Goal: Task Accomplishment & Management: Complete application form

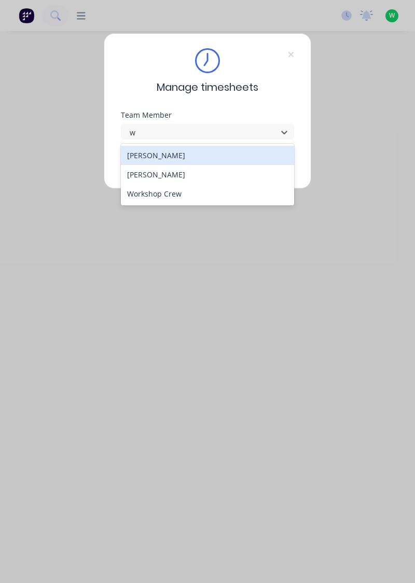
click at [166, 173] on div "[PERSON_NAME]" at bounding box center [208, 174] width 174 height 19
type input "w"
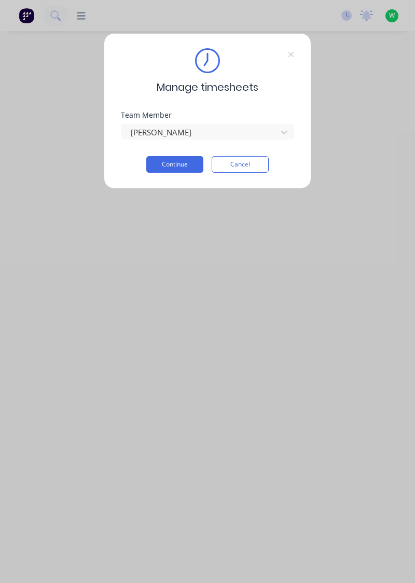
click at [180, 161] on button "Continue" at bounding box center [174, 164] width 57 height 17
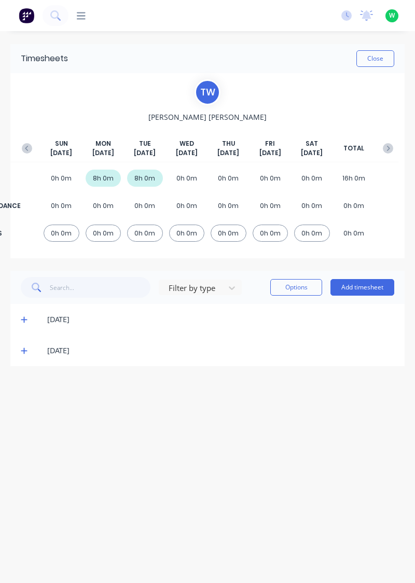
click at [371, 284] on button "Add timesheet" at bounding box center [362, 287] width 64 height 17
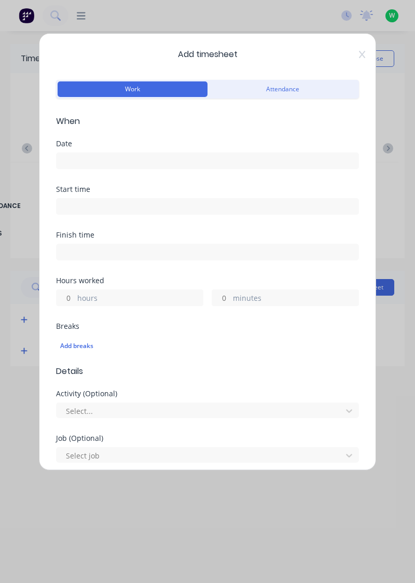
click at [152, 157] on input at bounding box center [208, 161] width 302 height 16
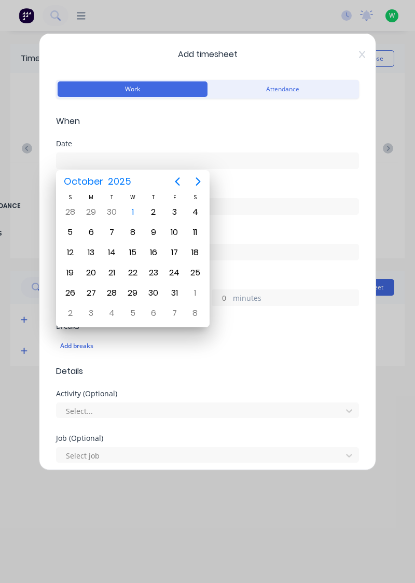
click at [130, 211] on div "1" at bounding box center [133, 212] width 16 height 16
type input "[DATE]"
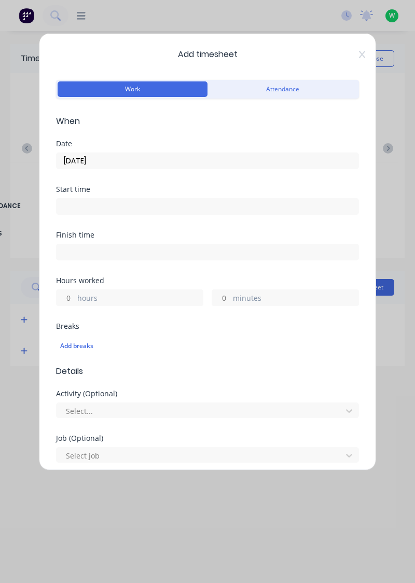
click at [258, 301] on label "minutes" at bounding box center [295, 298] width 125 height 13
click at [230, 301] on input "minutes" at bounding box center [221, 298] width 18 height 16
type input "30"
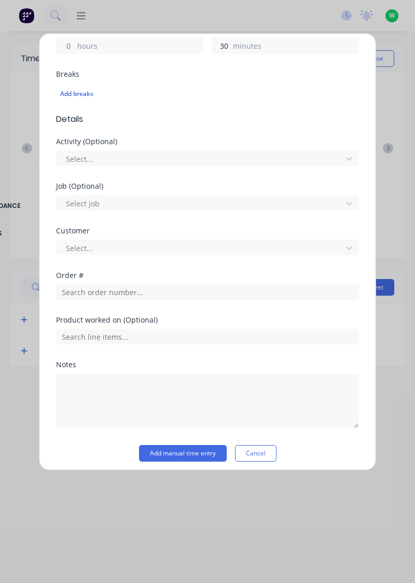
scroll to position [256, 0]
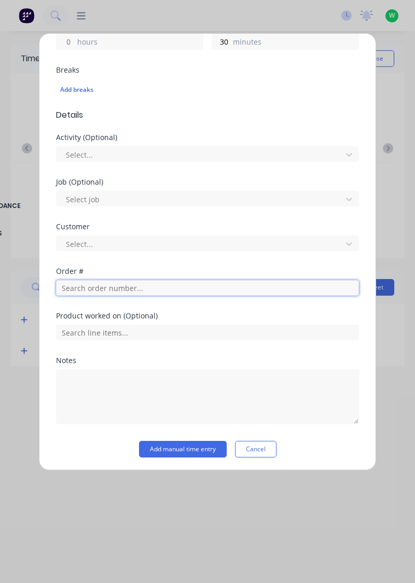
click at [138, 287] on input "text" at bounding box center [207, 288] width 303 height 16
type input "18990"
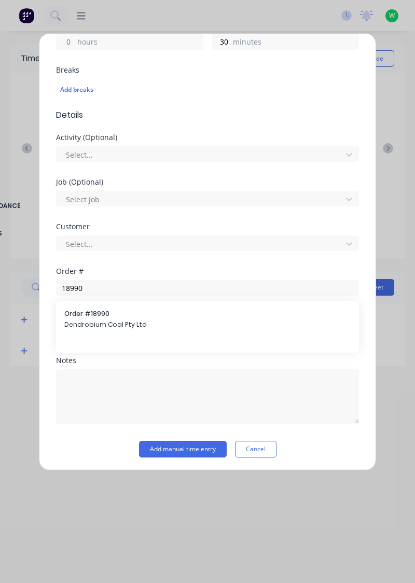
click at [122, 318] on div "Order # 18990 Dendrobium Coal Pty Ltd" at bounding box center [207, 320] width 286 height 22
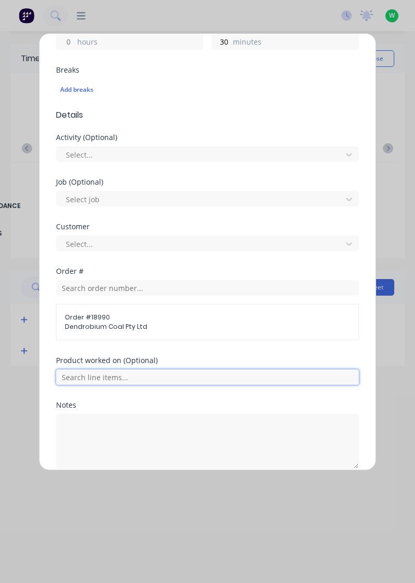
click at [148, 376] on input "text" at bounding box center [207, 377] width 303 height 16
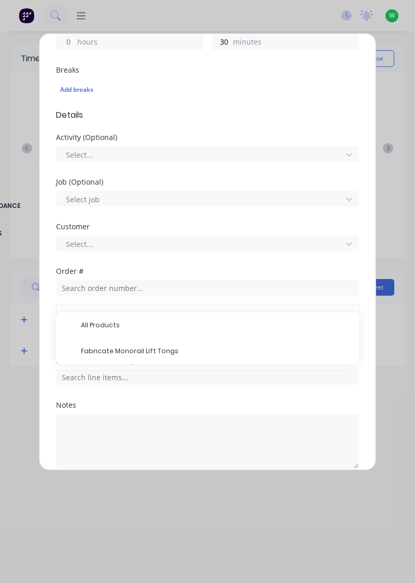
click at [153, 353] on span "Fabricate Monorail Lift Tongs" at bounding box center [216, 350] width 270 height 9
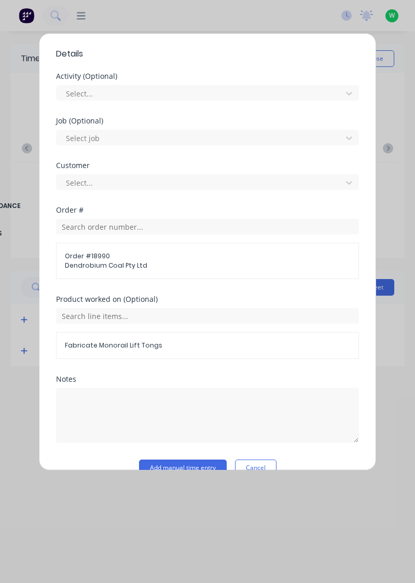
scroll to position [335, 0]
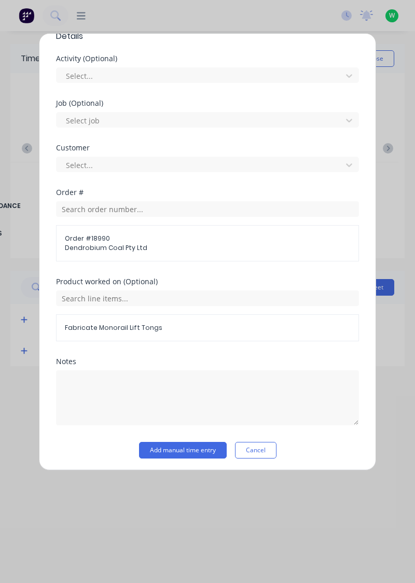
click at [198, 450] on button "Add manual time entry" at bounding box center [183, 450] width 88 height 17
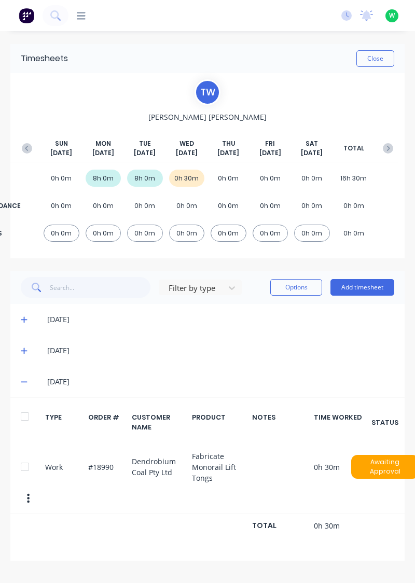
click at [367, 290] on button "Add timesheet" at bounding box center [362, 287] width 64 height 17
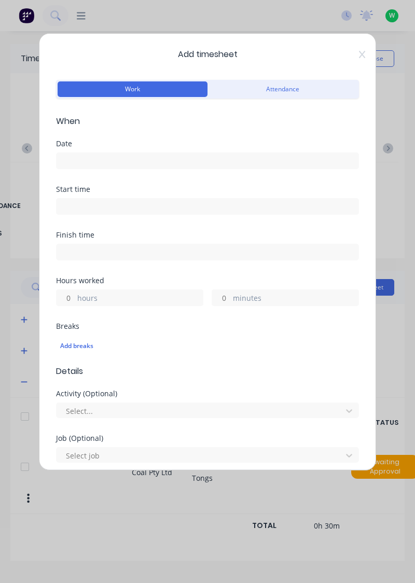
click at [134, 156] on input at bounding box center [208, 161] width 302 height 16
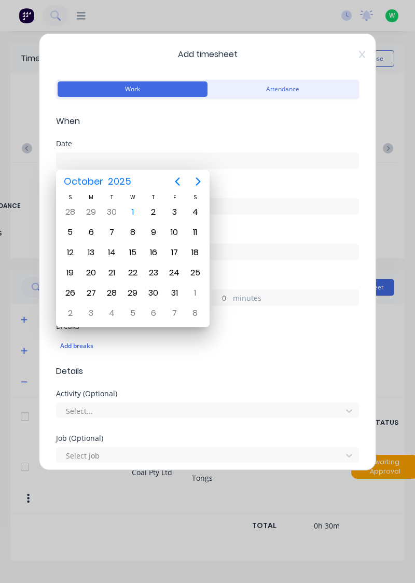
click at [139, 209] on div "1" at bounding box center [133, 212] width 16 height 16
type input "[DATE]"
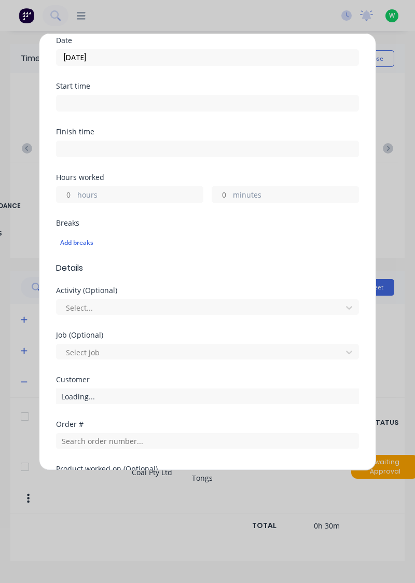
scroll to position [103, 0]
click at [120, 194] on label "hours" at bounding box center [139, 196] width 125 height 13
click at [75, 194] on input "hours" at bounding box center [66, 195] width 18 height 16
type input "5.5"
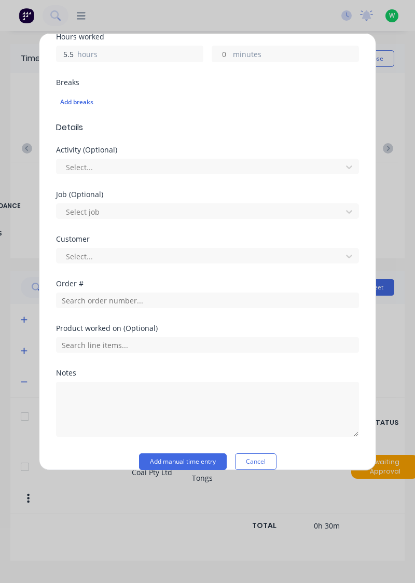
scroll to position [256, 0]
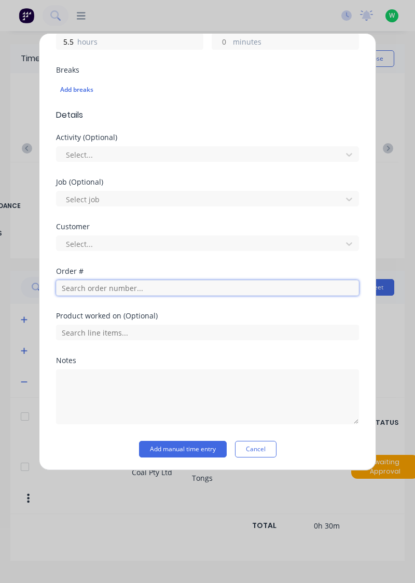
click at [159, 288] on input "text" at bounding box center [207, 288] width 303 height 16
type input "17943"
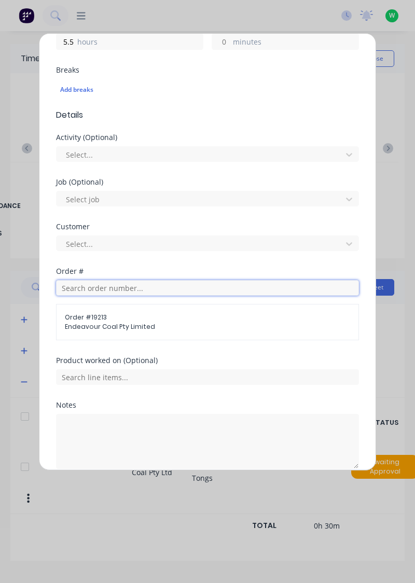
click at [128, 287] on input "text" at bounding box center [207, 288] width 303 height 16
type input "17943"
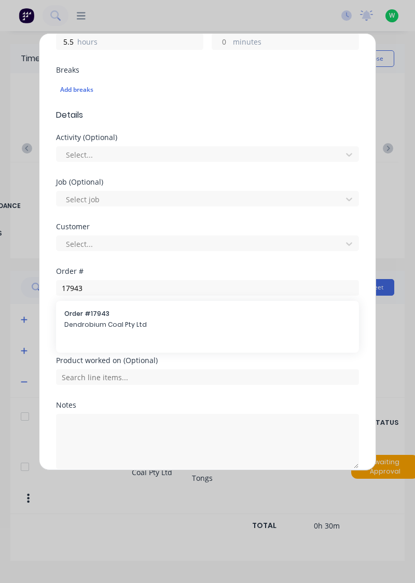
click at [100, 316] on span "Order # 19213" at bounding box center [207, 317] width 285 height 9
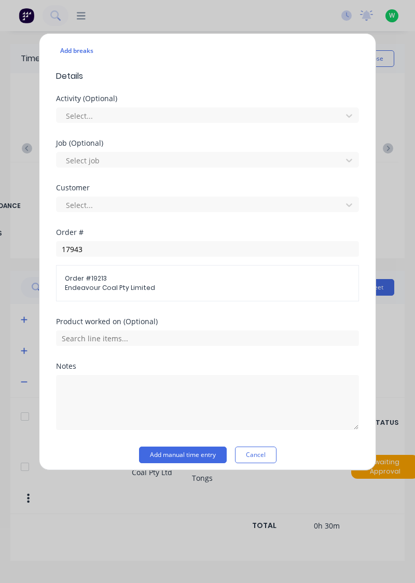
scroll to position [300, 0]
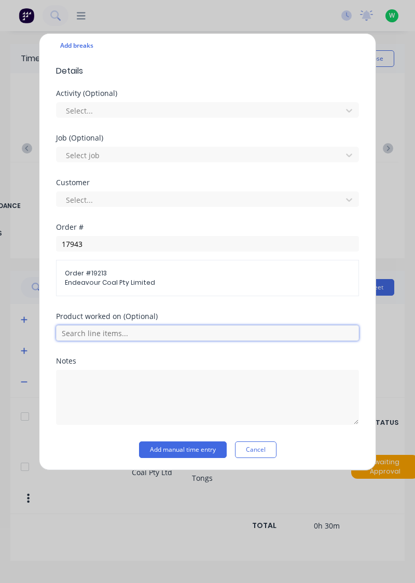
click at [178, 329] on input "text" at bounding box center [207, 333] width 303 height 16
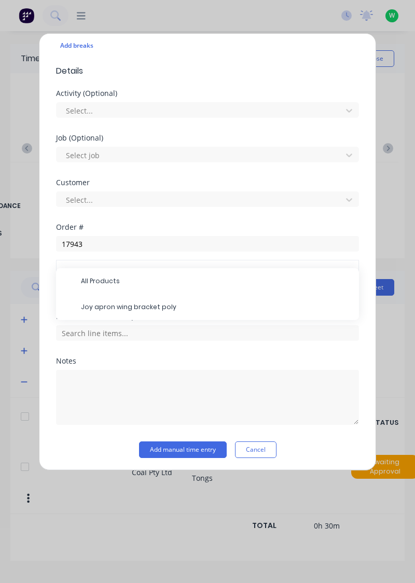
click at [152, 308] on span "Joy apron wing bracket poly" at bounding box center [216, 306] width 270 height 9
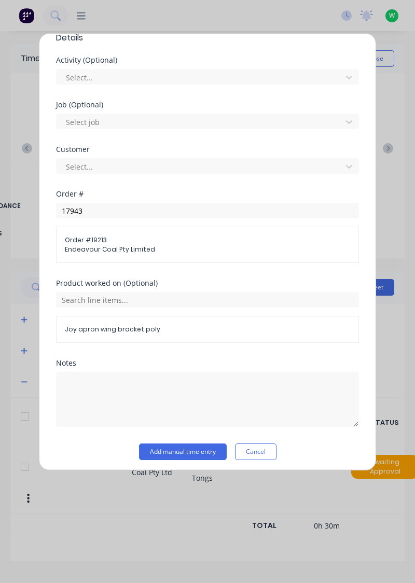
scroll to position [333, 0]
click at [202, 452] on button "Add manual time entry" at bounding box center [183, 452] width 88 height 17
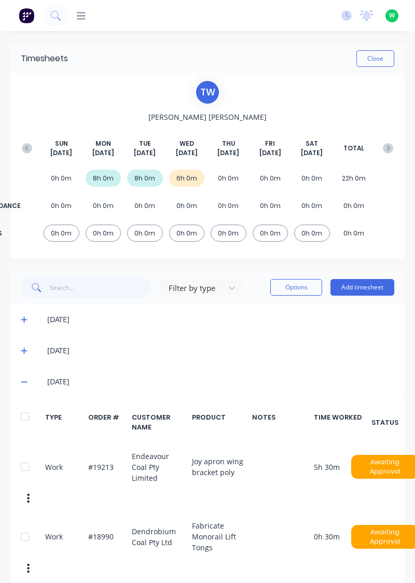
click at [360, 288] on button "Add timesheet" at bounding box center [362, 287] width 64 height 17
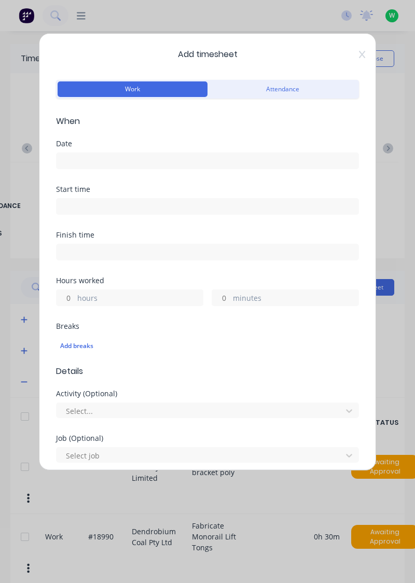
click at [203, 164] on input at bounding box center [208, 161] width 302 height 16
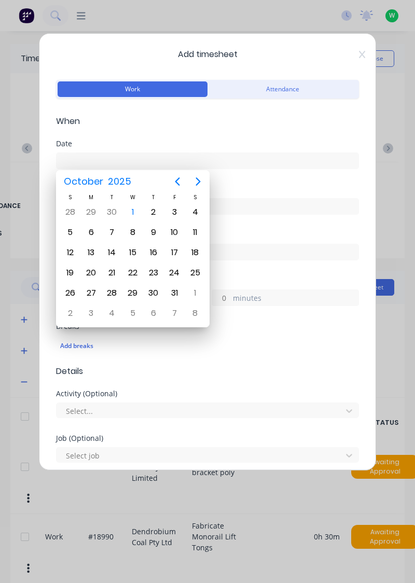
click at [135, 209] on div "1" at bounding box center [133, 212] width 16 height 16
type input "[DATE]"
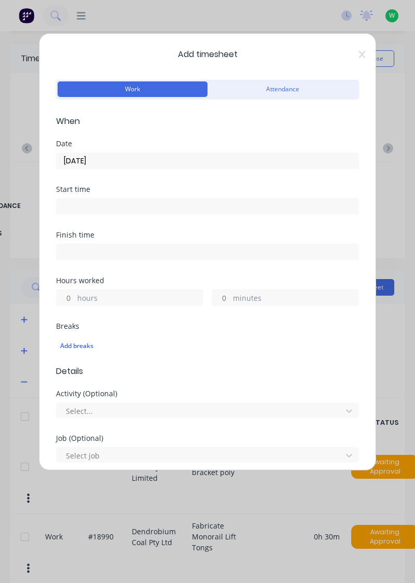
click at [150, 295] on label "hours" at bounding box center [139, 298] width 125 height 13
click at [75, 295] on input "hours" at bounding box center [66, 298] width 18 height 16
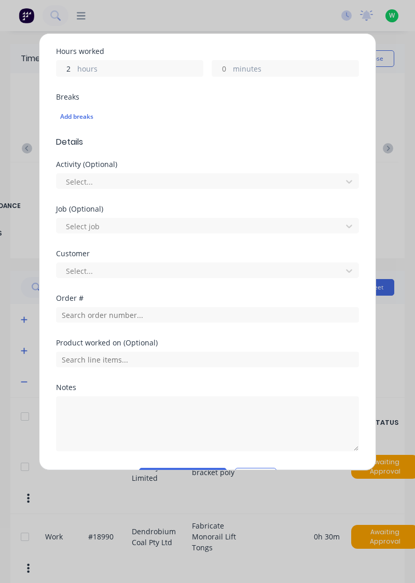
scroll to position [232, 0]
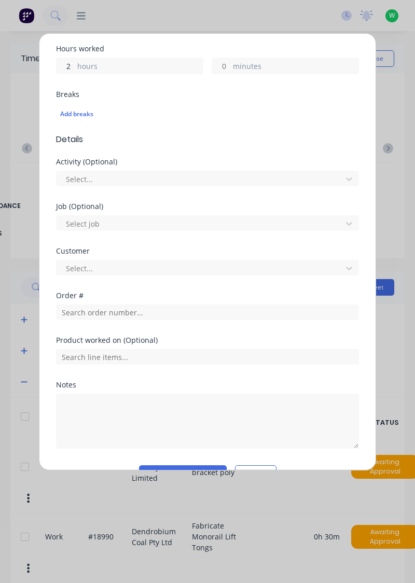
type input "2"
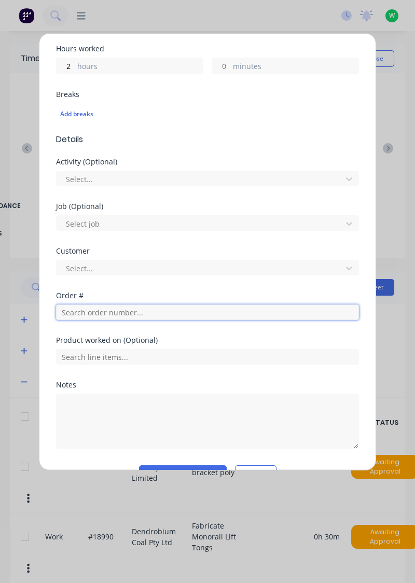
click at [159, 310] on input "text" at bounding box center [207, 312] width 303 height 16
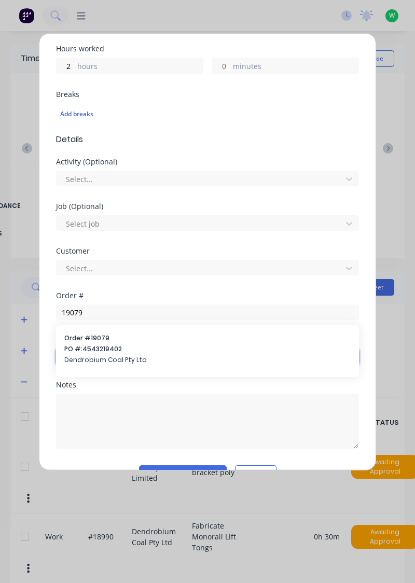
click at [107, 351] on input "text" at bounding box center [207, 357] width 303 height 16
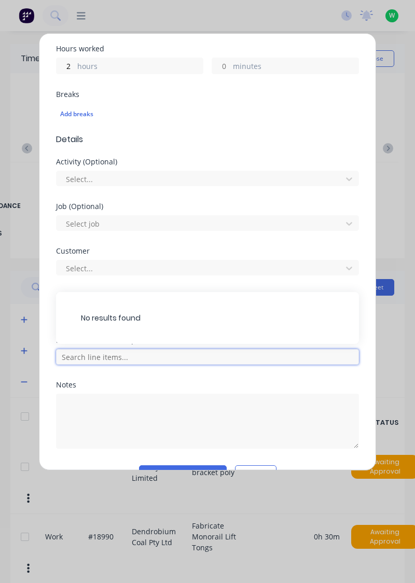
click at [141, 358] on input "text" at bounding box center [207, 357] width 303 height 16
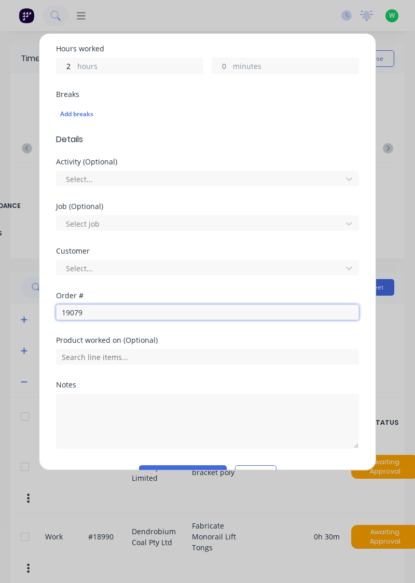
click at [83, 314] on input "19079" at bounding box center [207, 312] width 303 height 16
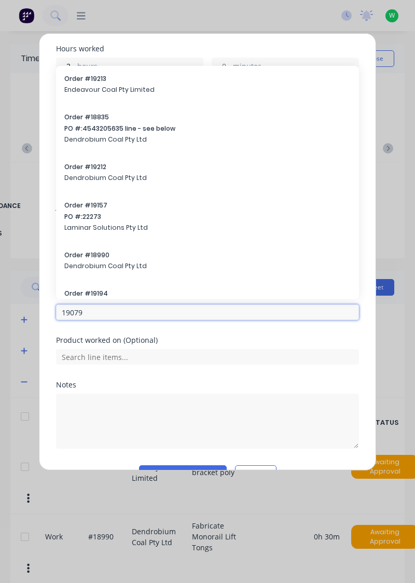
click at [128, 313] on input "19079" at bounding box center [207, 312] width 303 height 16
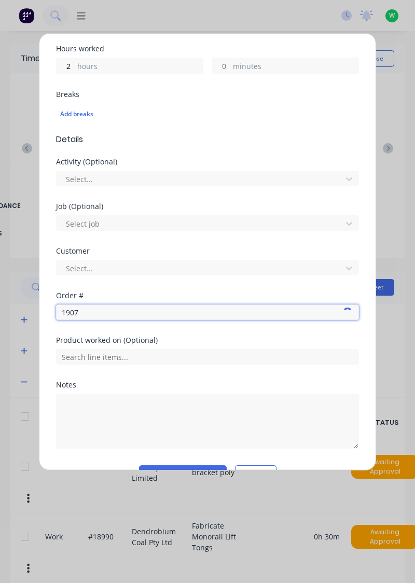
type input "19079"
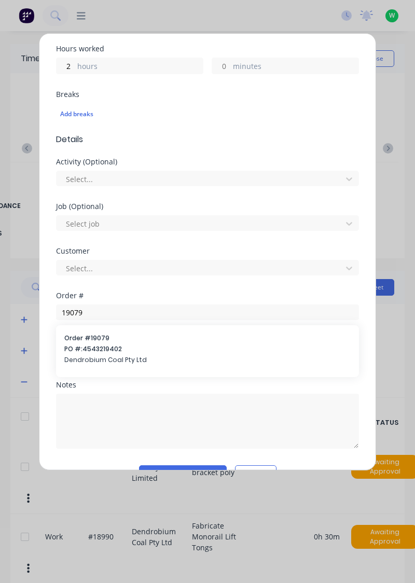
click at [112, 347] on span "PO #: 4543219402" at bounding box center [207, 348] width 286 height 9
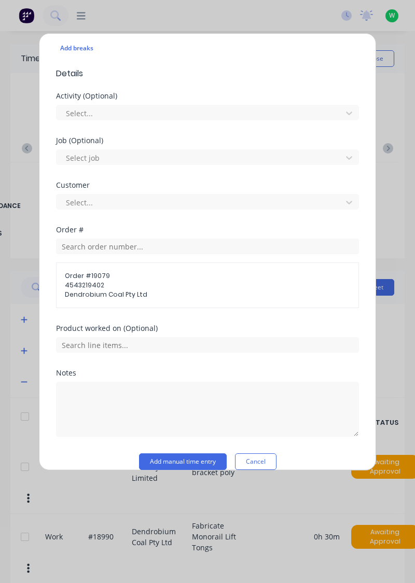
scroll to position [310, 0]
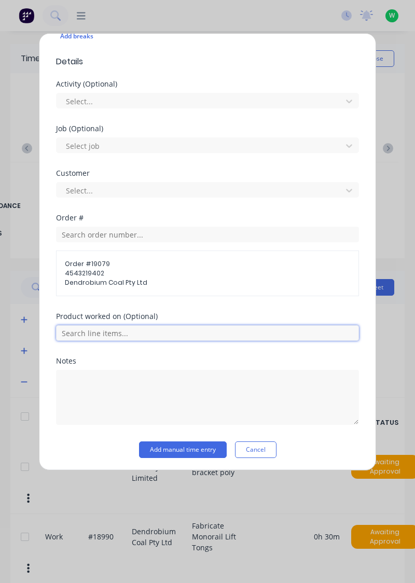
click at [204, 328] on input "text" at bounding box center [207, 333] width 303 height 16
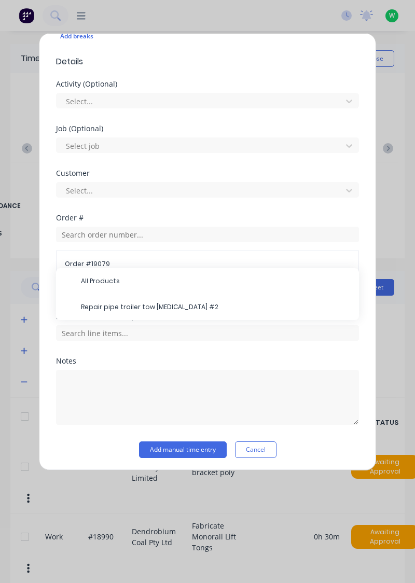
click at [163, 303] on span "Repair pipe trailer tow knuckle #2" at bounding box center [216, 306] width 270 height 9
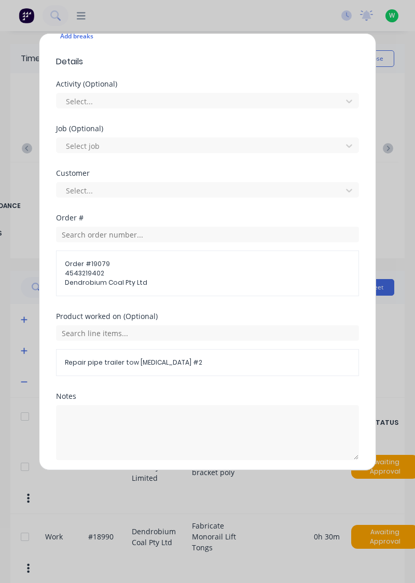
scroll to position [344, 0]
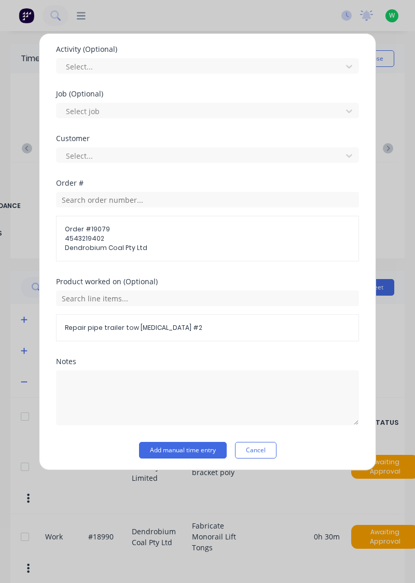
click at [204, 451] on button "Add manual time entry" at bounding box center [183, 450] width 88 height 17
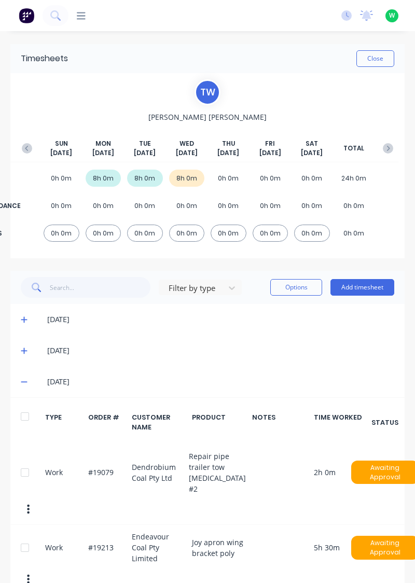
scroll to position [74, 0]
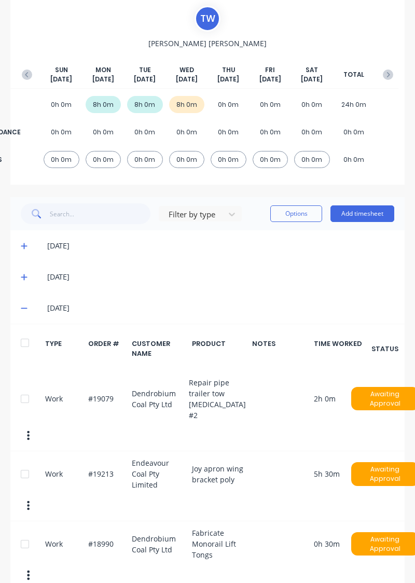
click at [363, 214] on button "Add timesheet" at bounding box center [362, 213] width 64 height 17
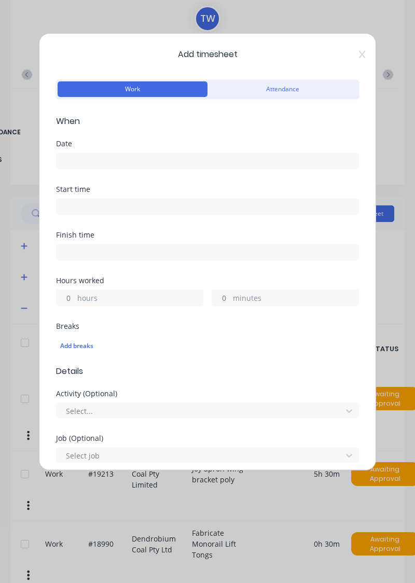
click at [192, 142] on div "Date" at bounding box center [207, 143] width 303 height 7
click at [194, 164] on input at bounding box center [208, 161] width 302 height 16
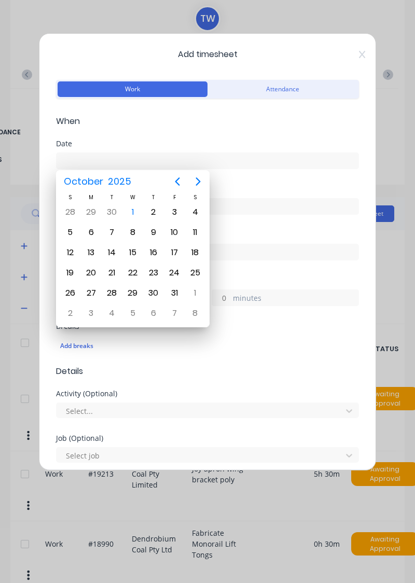
click at [133, 209] on div "1" at bounding box center [133, 212] width 16 height 16
type input "[DATE]"
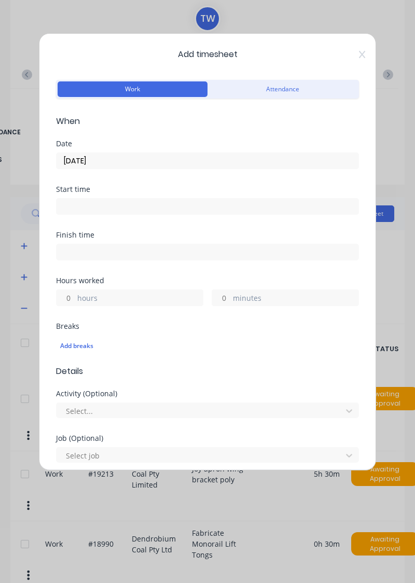
click at [162, 301] on label "hours" at bounding box center [139, 298] width 125 height 13
click at [75, 301] on input "hours" at bounding box center [66, 298] width 18 height 16
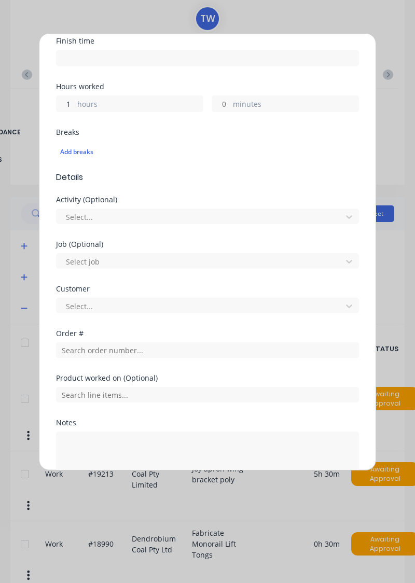
scroll to position [198, 0]
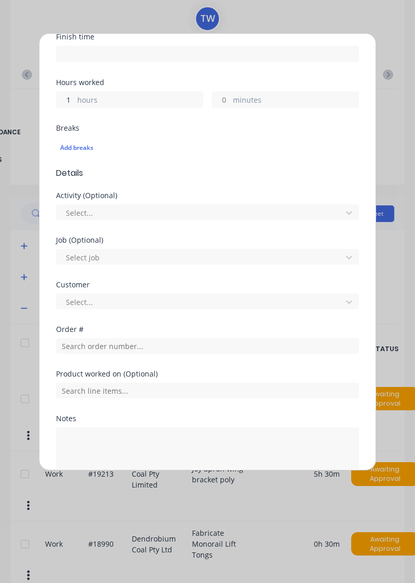
type input "1"
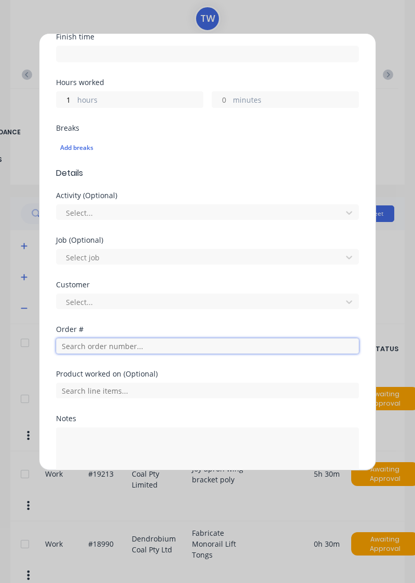
click at [156, 347] on input "text" at bounding box center [207, 346] width 303 height 16
type input "18721"
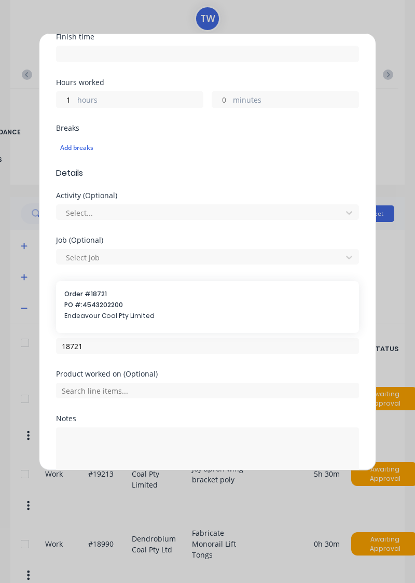
click at [117, 311] on span "Endeavour Coal Pty Limited" at bounding box center [207, 315] width 286 height 9
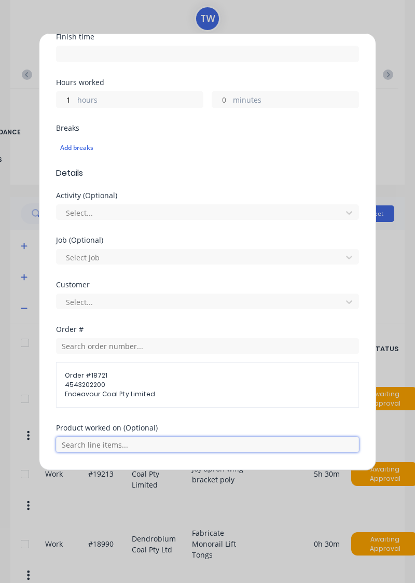
click at [209, 444] on input "text" at bounding box center [207, 445] width 303 height 16
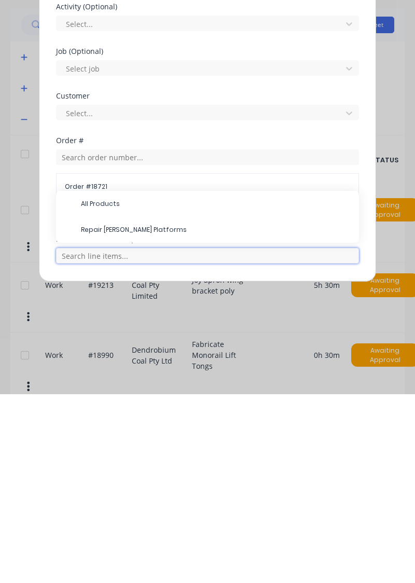
scroll to position [117, 0]
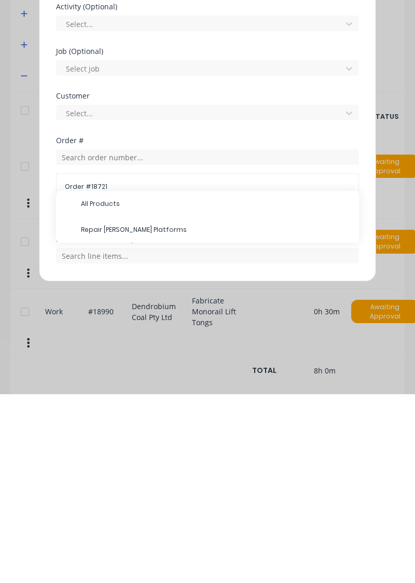
click at [147, 420] on span "Repair Joy Miner Platforms" at bounding box center [216, 418] width 270 height 9
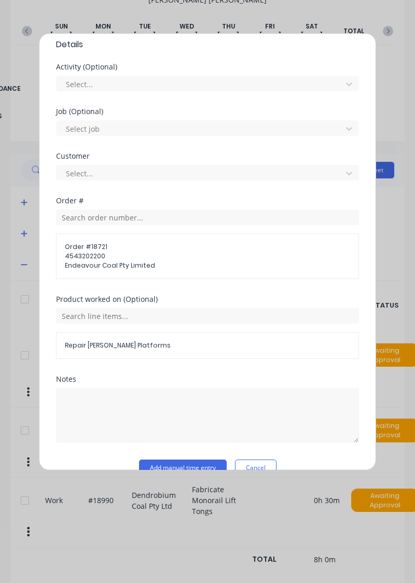
scroll to position [333, 0]
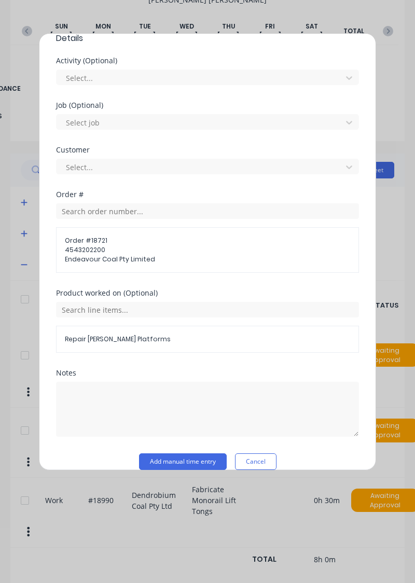
click at [183, 462] on button "Add manual time entry" at bounding box center [183, 461] width 88 height 17
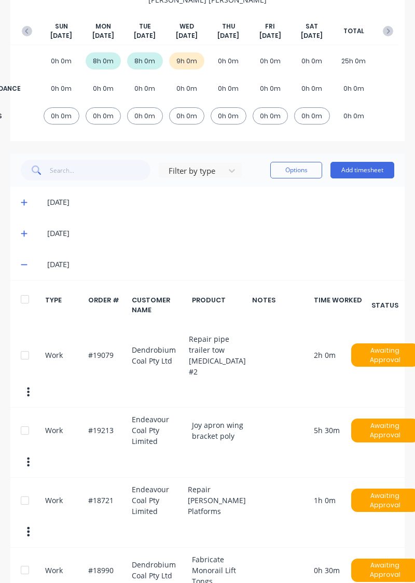
scroll to position [143, 0]
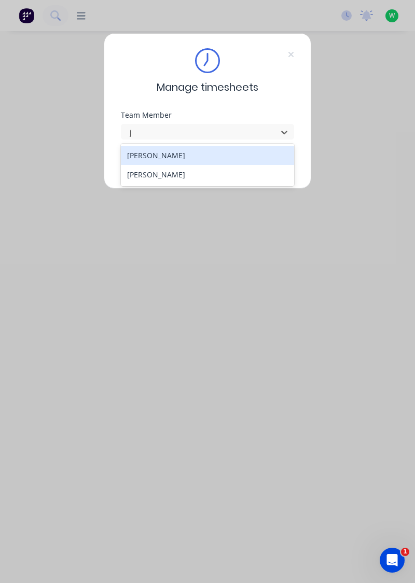
click at [187, 157] on div "[PERSON_NAME]" at bounding box center [208, 155] width 174 height 19
type input "j"
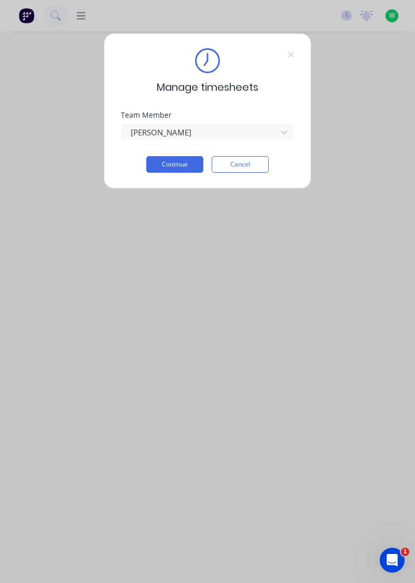
click at [187, 163] on button "Continue" at bounding box center [174, 164] width 57 height 17
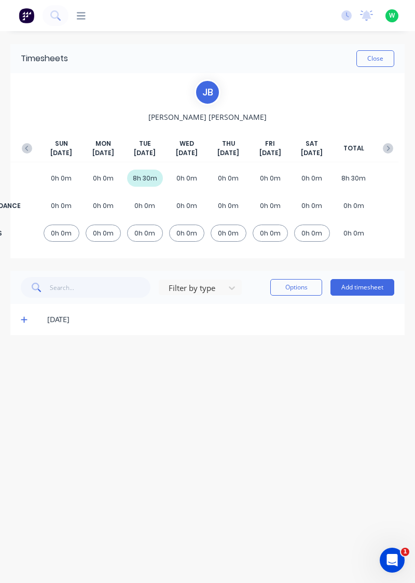
click at [364, 286] on button "Add timesheet" at bounding box center [362, 287] width 64 height 17
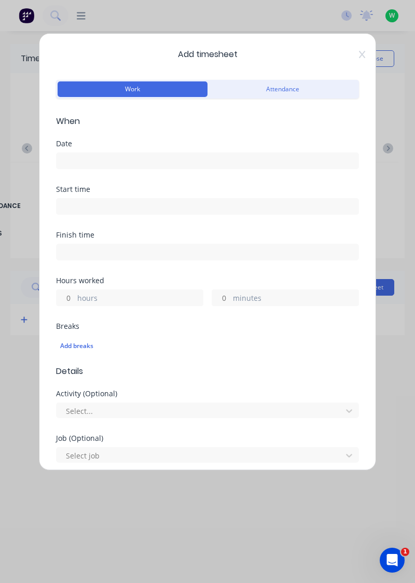
click at [158, 155] on input at bounding box center [208, 161] width 302 height 16
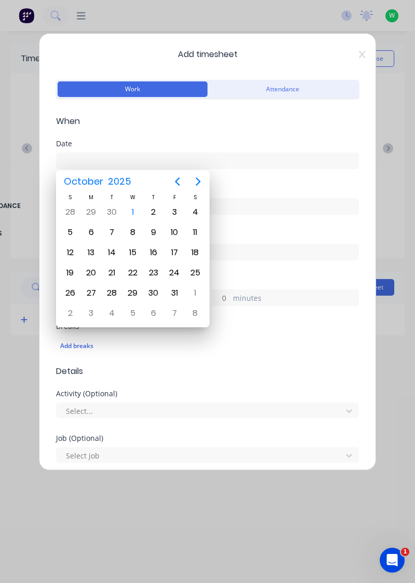
click at [134, 216] on div "1" at bounding box center [133, 212] width 16 height 16
type input "[DATE]"
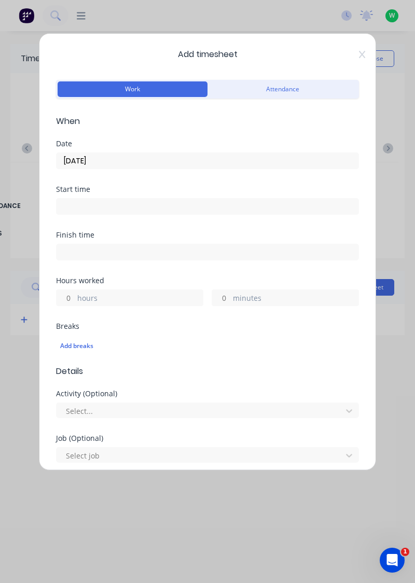
click at [131, 204] on input at bounding box center [208, 207] width 302 height 16
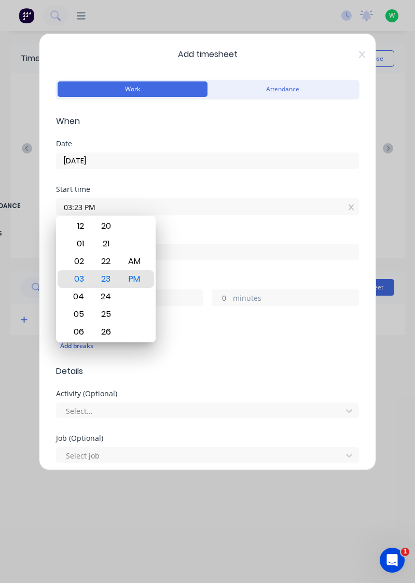
click at [345, 120] on span "When" at bounding box center [207, 121] width 303 height 12
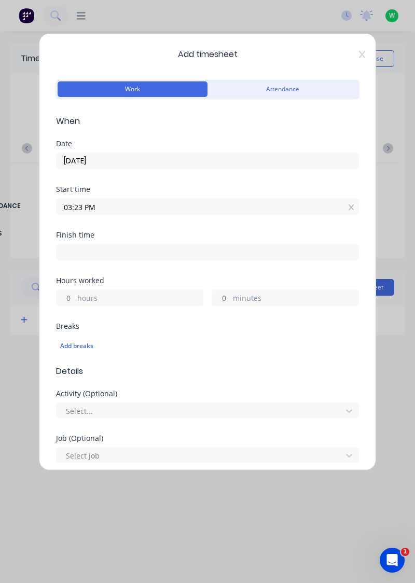
click at [146, 206] on input "03:23 PM" at bounding box center [208, 207] width 302 height 16
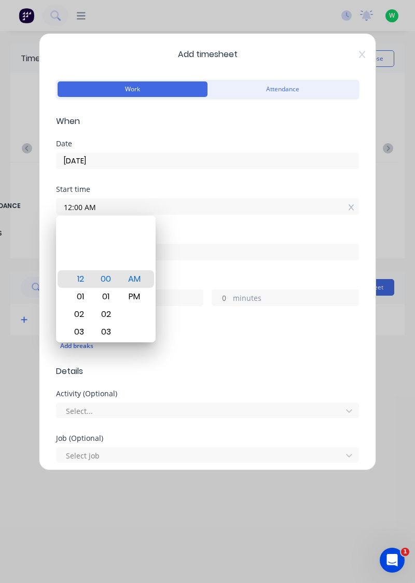
click at [125, 206] on input "12:00 AM" at bounding box center [208, 207] width 302 height 16
click at [406, 169] on div "Add timesheet Work Attendance When Date [DATE] Start time 12:00 AM Finish time …" at bounding box center [207, 291] width 415 height 583
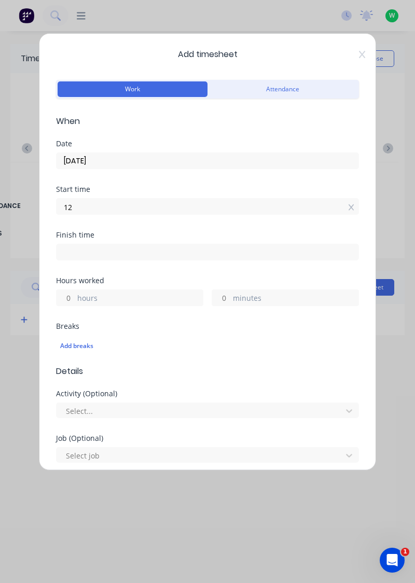
type input "1"
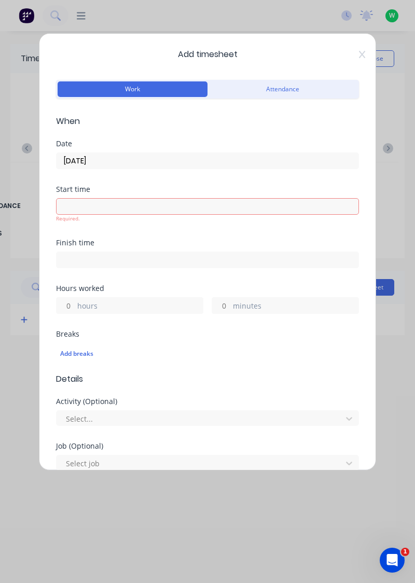
click at [114, 310] on label "hours" at bounding box center [139, 306] width 125 height 13
click at [75, 310] on input "hours" at bounding box center [66, 306] width 18 height 16
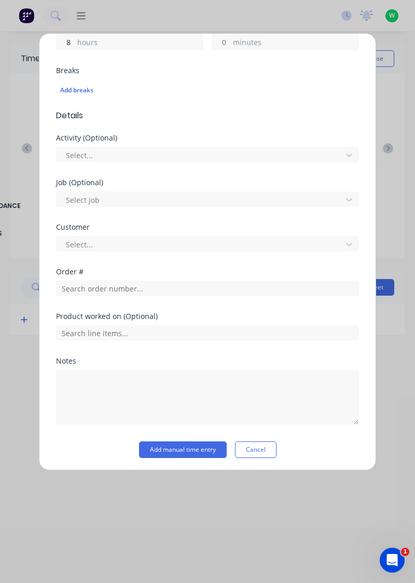
scroll to position [263, 0]
type input "8"
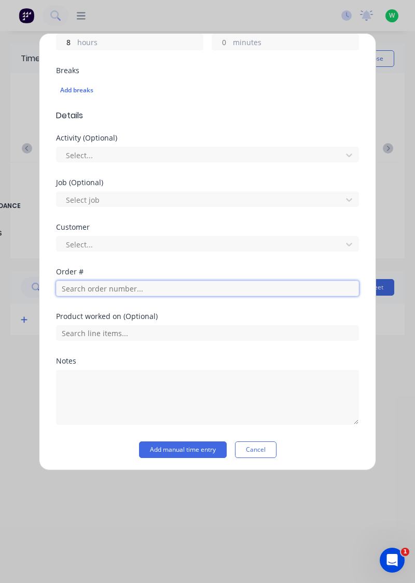
click at [107, 286] on input "text" at bounding box center [207, 289] width 303 height 16
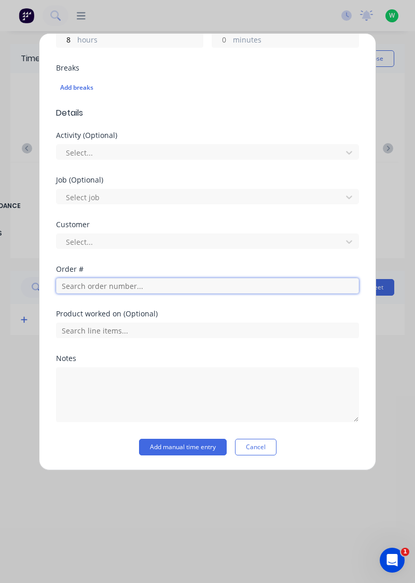
scroll to position [255, 0]
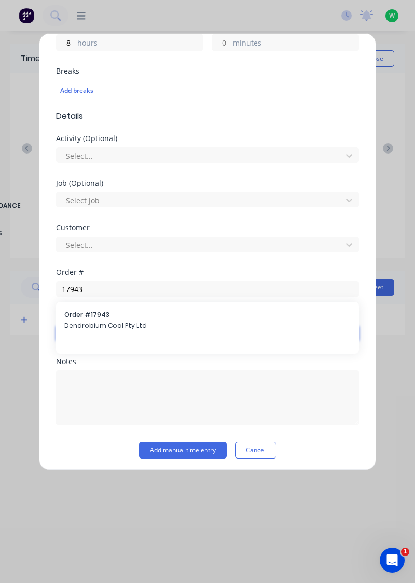
click at [116, 326] on input "text" at bounding box center [207, 334] width 303 height 16
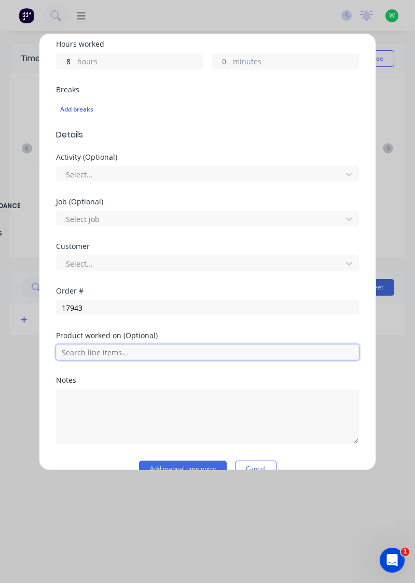
scroll to position [256, 0]
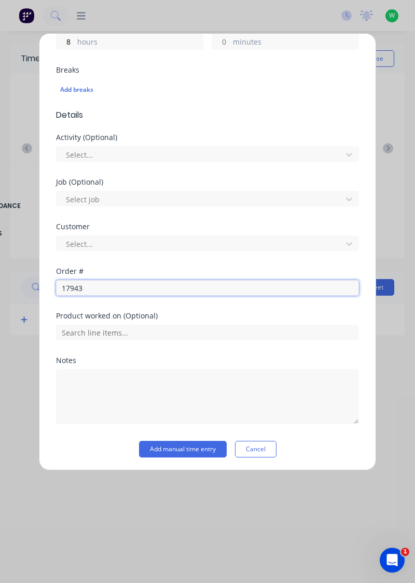
click at [141, 288] on input "17943" at bounding box center [207, 288] width 303 height 16
click at [123, 289] on input "17943" at bounding box center [207, 288] width 303 height 16
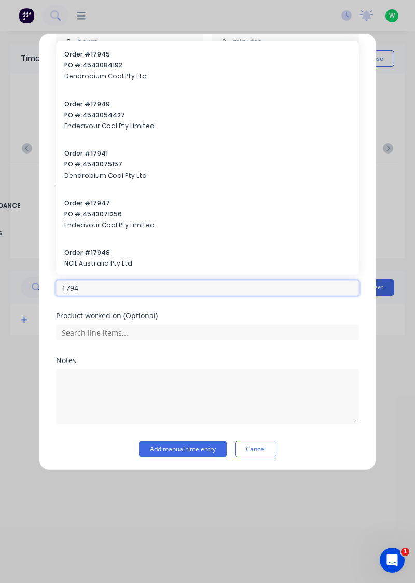
type input "17943"
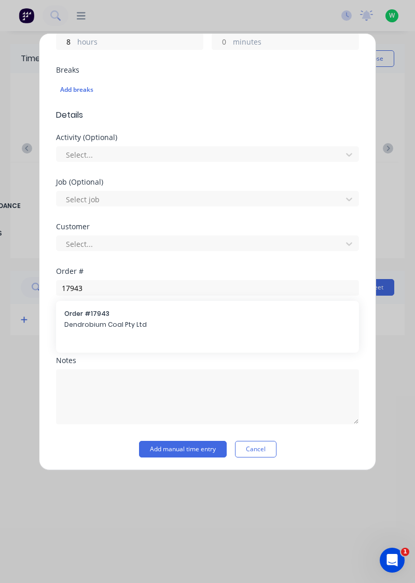
click at [109, 314] on span "Order # 17943" at bounding box center [207, 313] width 286 height 9
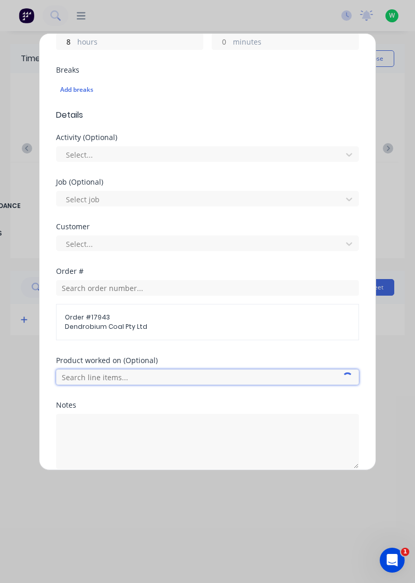
click at [130, 375] on input "text" at bounding box center [207, 377] width 303 height 16
click at [128, 378] on input "text" at bounding box center [207, 377] width 303 height 16
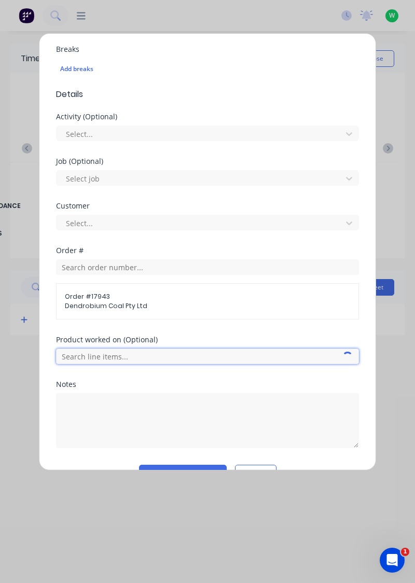
scroll to position [300, 0]
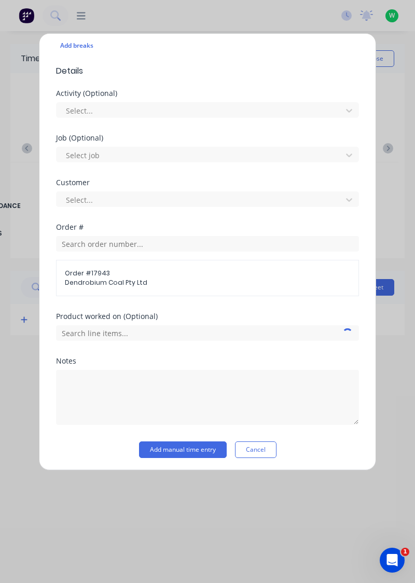
click at [114, 279] on span "Dendrobium Coal Pty Ltd" at bounding box center [207, 282] width 285 height 9
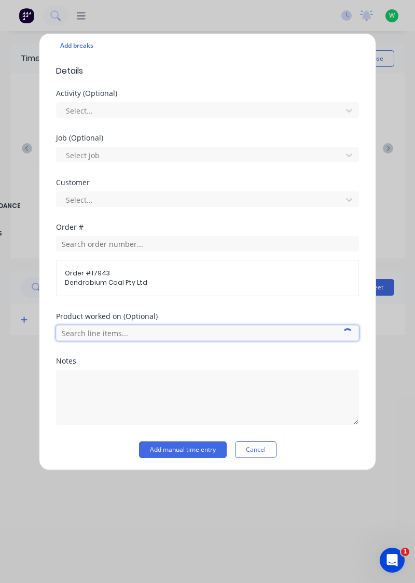
click at [139, 326] on input "text" at bounding box center [207, 333] width 303 height 16
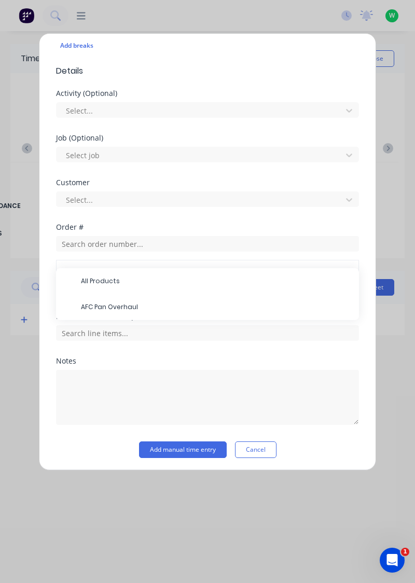
click at [96, 302] on span "AFC Pan Overhaul" at bounding box center [216, 306] width 270 height 9
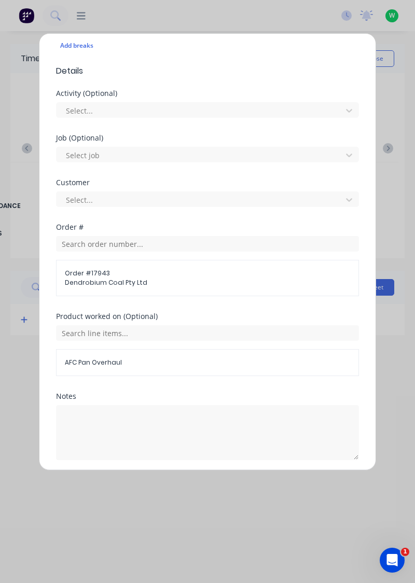
scroll to position [335, 0]
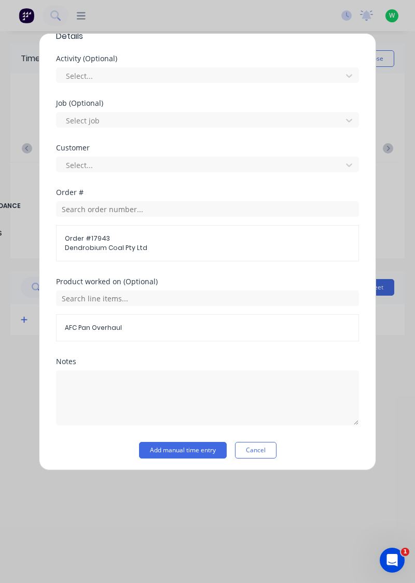
click at [189, 448] on button "Add manual time entry" at bounding box center [183, 450] width 88 height 17
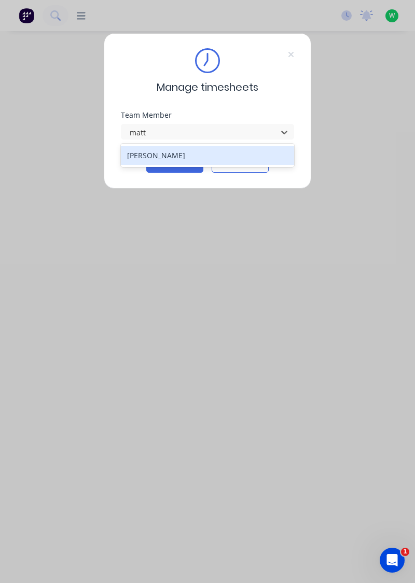
click at [201, 152] on div "[PERSON_NAME]" at bounding box center [208, 155] width 174 height 19
type input "matt"
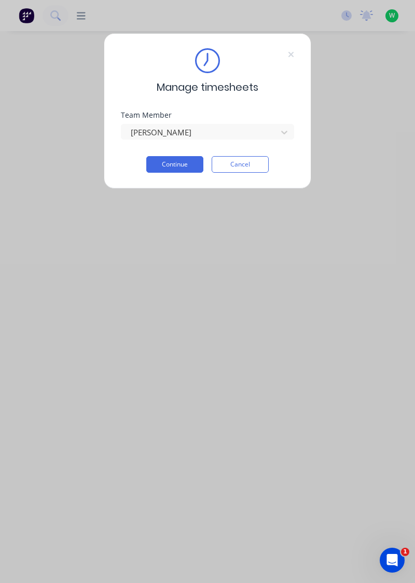
click at [183, 161] on button "Continue" at bounding box center [174, 164] width 57 height 17
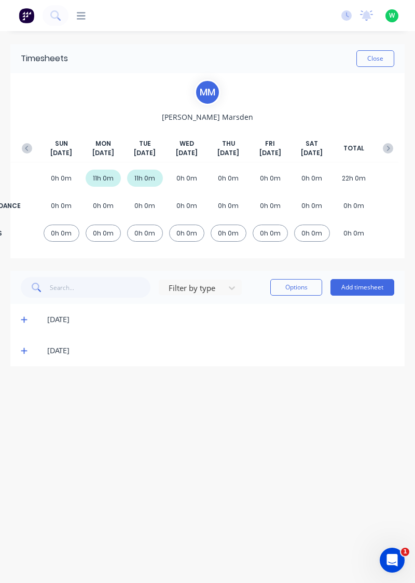
click at [370, 285] on button "Add timesheet" at bounding box center [362, 287] width 64 height 17
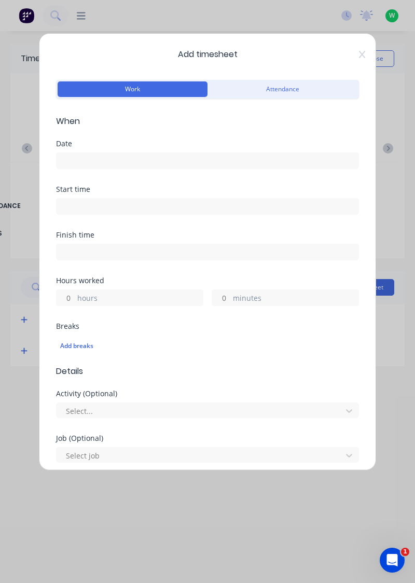
click at [256, 163] on input at bounding box center [208, 161] width 302 height 16
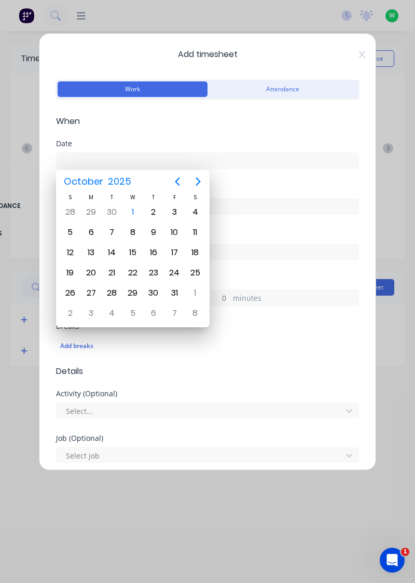
click at [133, 207] on div "1" at bounding box center [133, 212] width 16 height 16
type input "[DATE]"
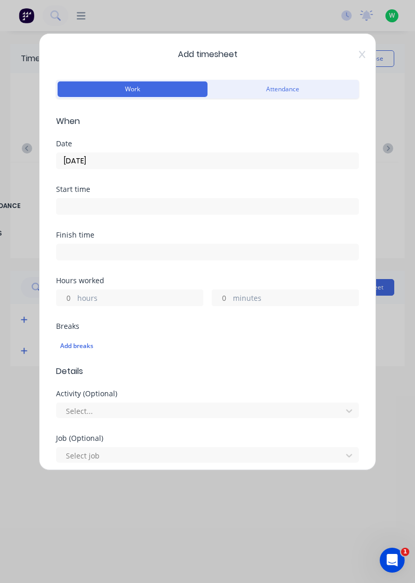
click at [133, 297] on label "hours" at bounding box center [139, 298] width 125 height 13
click at [75, 297] on input "hours" at bounding box center [66, 298] width 18 height 16
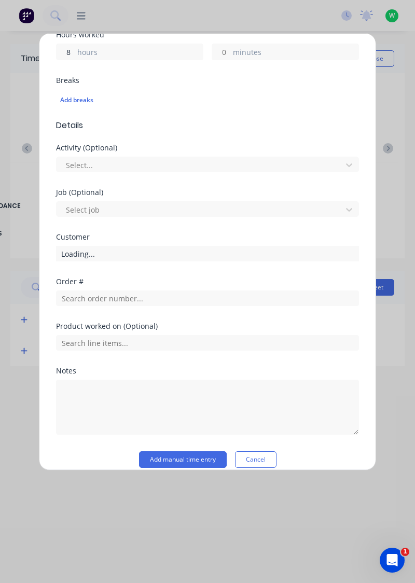
scroll to position [247, 0]
type input "8"
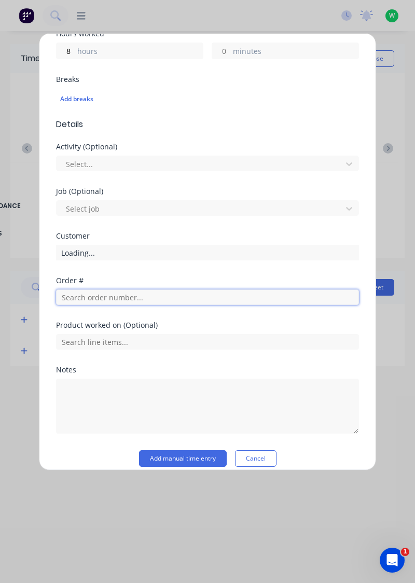
click at [172, 299] on input "text" at bounding box center [207, 297] width 303 height 16
type input "17943"
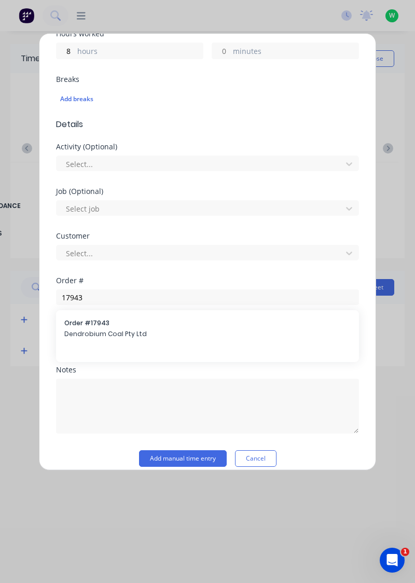
click at [141, 335] on span "Dendrobium Coal Pty Ltd" at bounding box center [207, 333] width 286 height 9
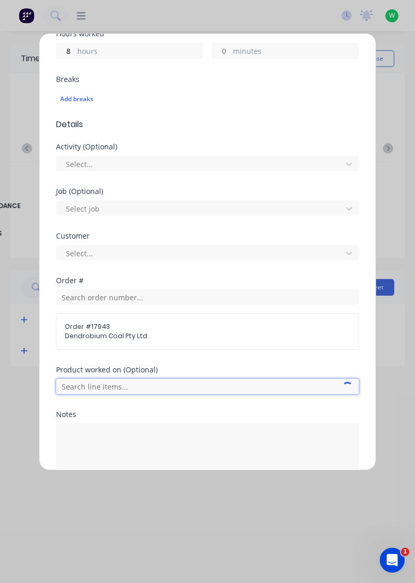
click at [170, 387] on input "text" at bounding box center [207, 387] width 303 height 16
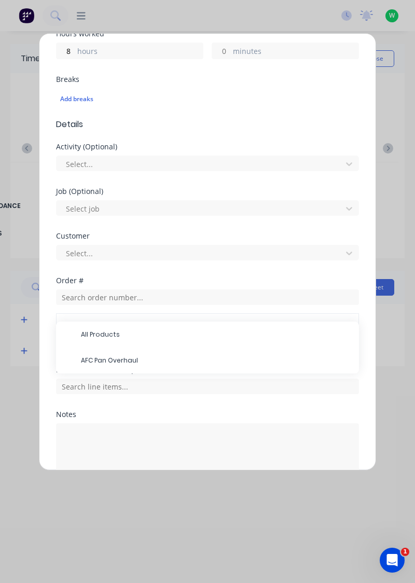
click at [143, 359] on span "AFC Pan Overhaul" at bounding box center [216, 360] width 270 height 9
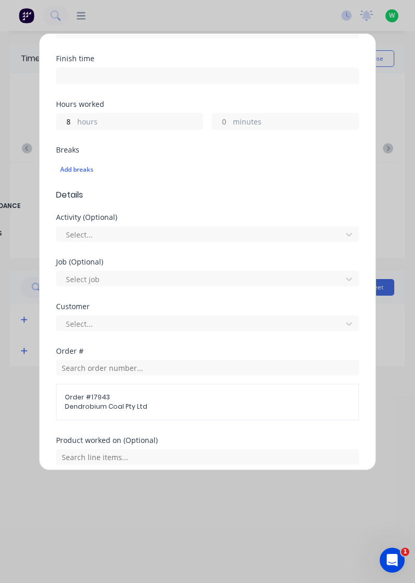
scroll to position [335, 0]
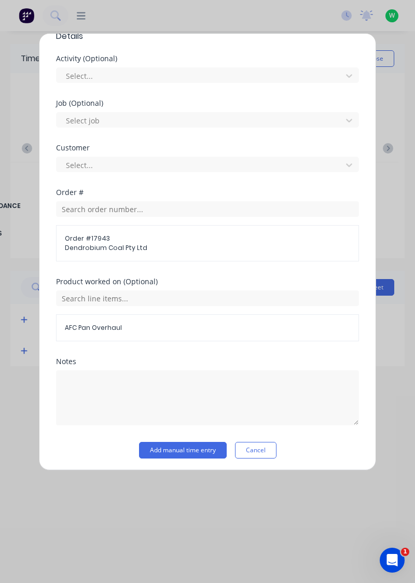
click at [189, 446] on button "Add manual time entry" at bounding box center [183, 450] width 88 height 17
